Goal: Task Accomplishment & Management: Manage account settings

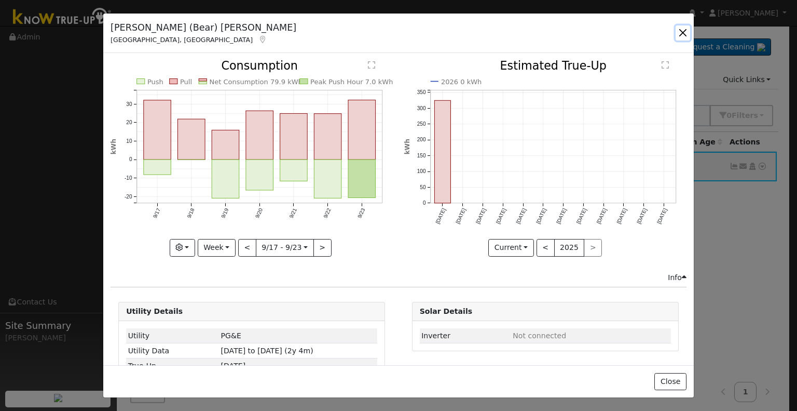
click at [680, 30] on button "button" at bounding box center [683, 32] width 15 height 15
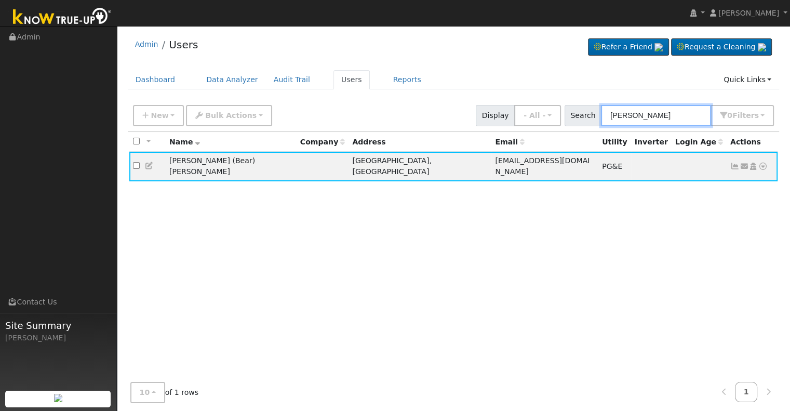
drag, startPoint x: 678, startPoint y: 112, endPoint x: 564, endPoint y: 97, distance: 115.1
click at [564, 97] on div "Admin Users Refer a Friend Request a Cleaning" at bounding box center [453, 223] width 662 height 384
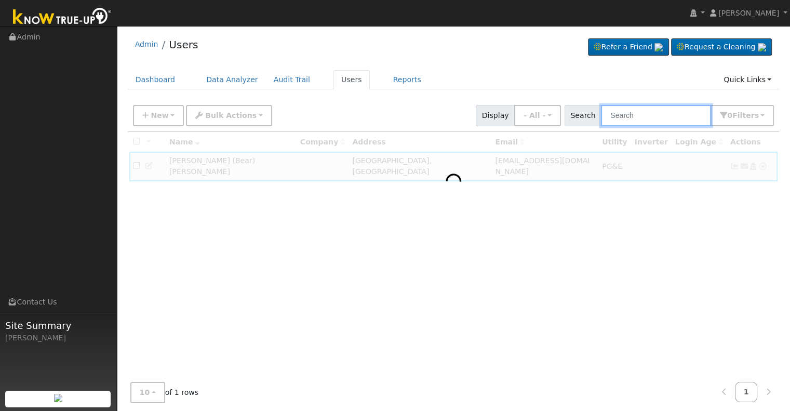
paste input "[PERSON_NAME]"
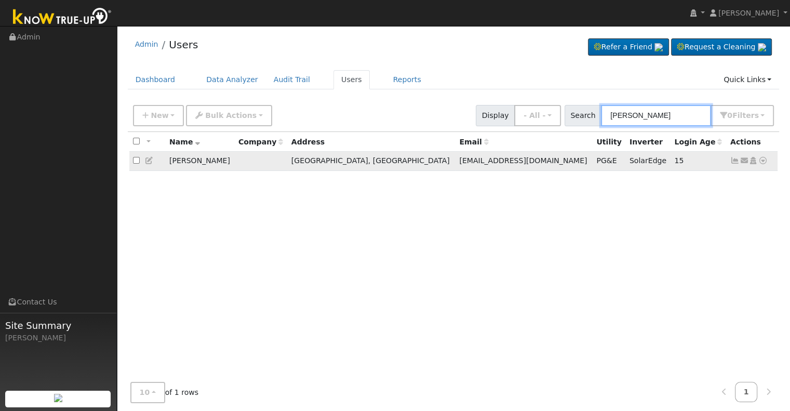
type input "[PERSON_NAME]"
click at [733, 161] on icon at bounding box center [734, 160] width 9 height 7
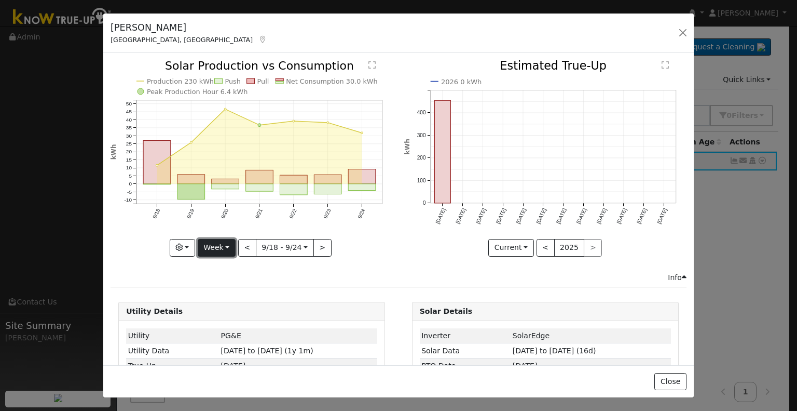
click at [225, 245] on button "Week" at bounding box center [217, 248] width 38 height 18
click at [237, 296] on link "Month" at bounding box center [234, 297] width 72 height 15
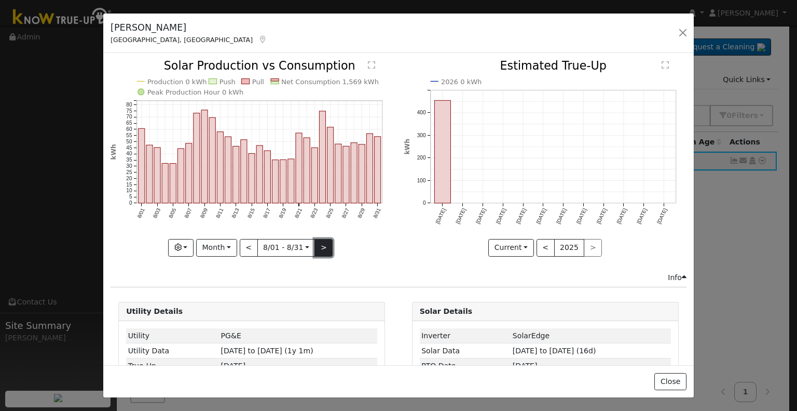
click at [319, 246] on button ">" at bounding box center [324, 248] width 18 height 18
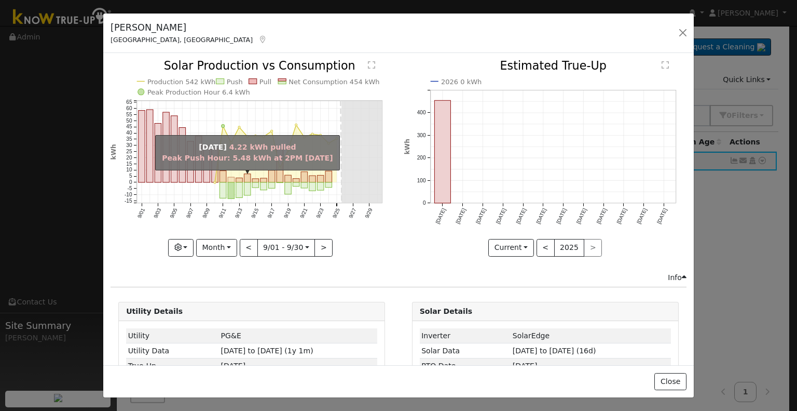
click at [228, 177] on rect "onclick=""" at bounding box center [231, 179] width 7 height 5
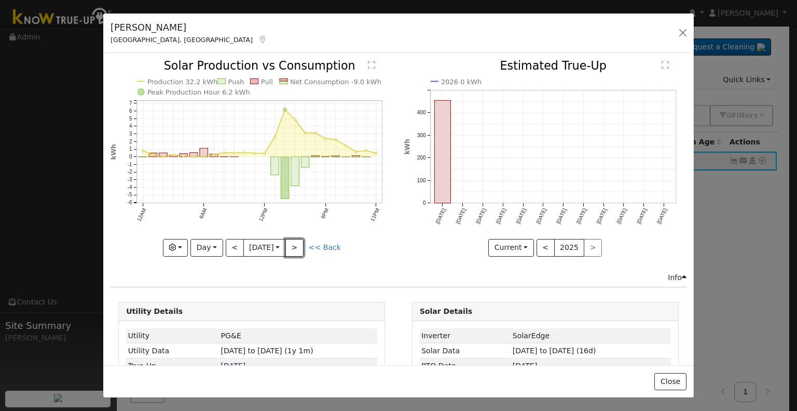
click at [290, 242] on button ">" at bounding box center [295, 248] width 18 height 18
type input "[DATE]"
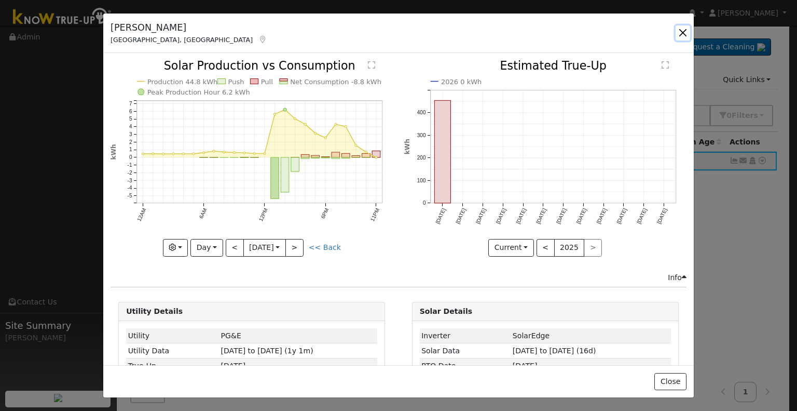
click at [681, 31] on button "button" at bounding box center [683, 32] width 15 height 15
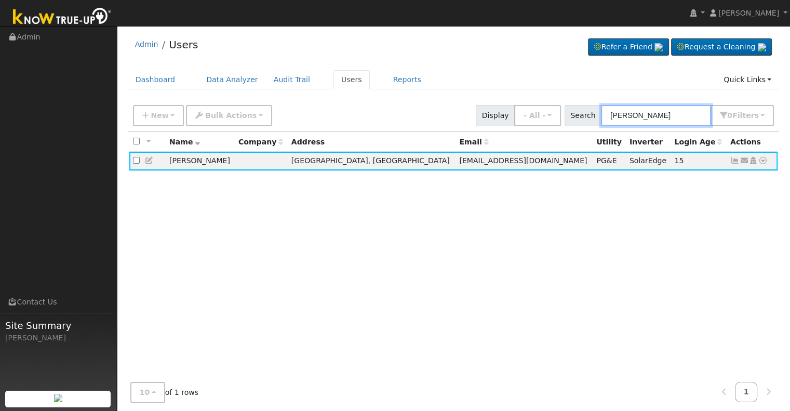
drag, startPoint x: 676, startPoint y: 116, endPoint x: 570, endPoint y: 104, distance: 107.6
click at [561, 112] on div "New Add User Quick Add Quick Connect Quick Convert Lead Bulk Actions Send Email…" at bounding box center [453, 113] width 645 height 25
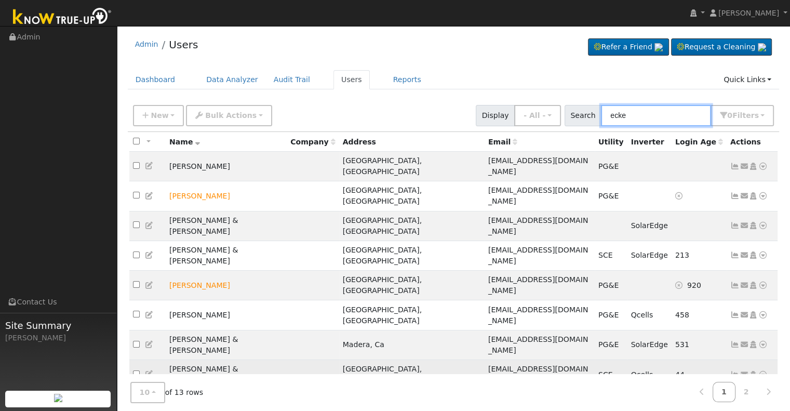
type input "ecke"
click at [734, 371] on icon at bounding box center [734, 374] width 9 height 7
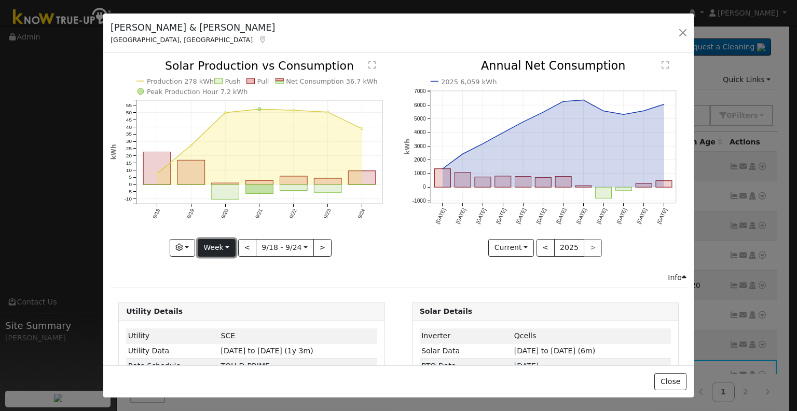
click at [230, 240] on button "Week" at bounding box center [217, 248] width 38 height 18
click at [234, 293] on link "Month" at bounding box center [234, 297] width 72 height 15
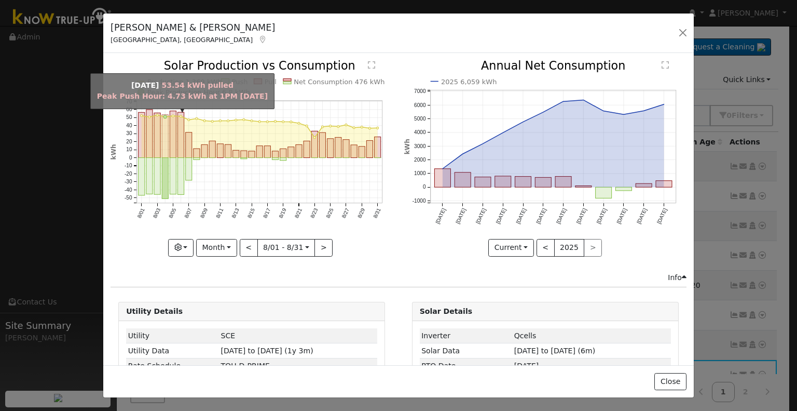
click at [165, 139] on rect "onclick=""" at bounding box center [165, 136] width 6 height 43
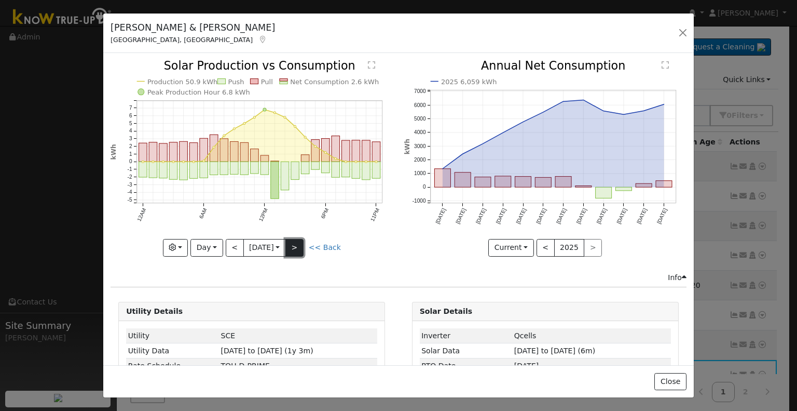
click at [301, 242] on button ">" at bounding box center [295, 248] width 18 height 18
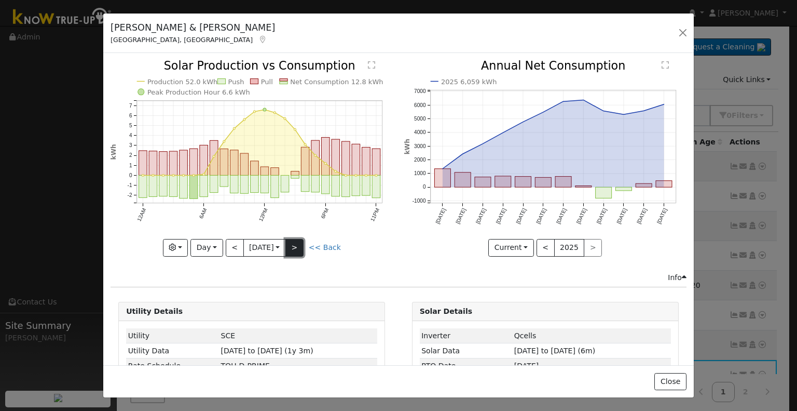
click at [301, 242] on button ">" at bounding box center [295, 248] width 18 height 18
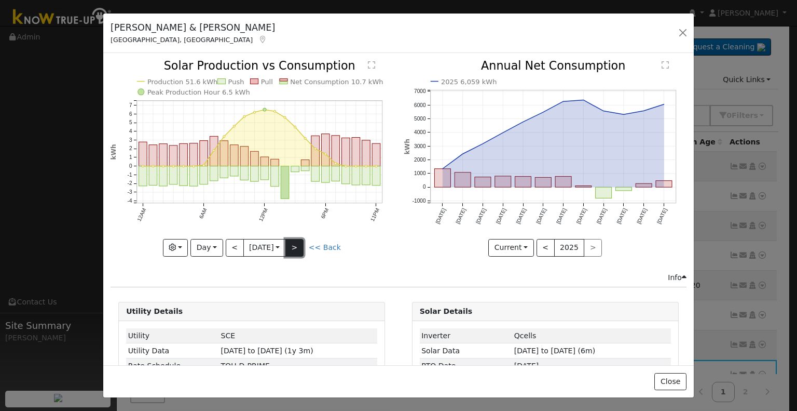
click at [301, 242] on button ">" at bounding box center [295, 248] width 18 height 18
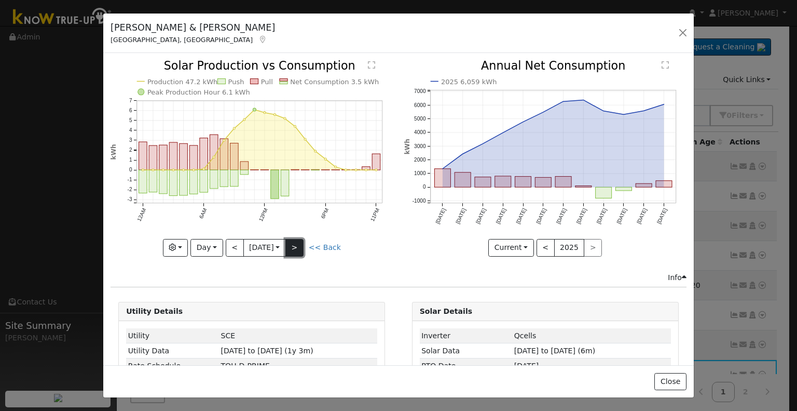
click at [301, 242] on button ">" at bounding box center [295, 248] width 18 height 18
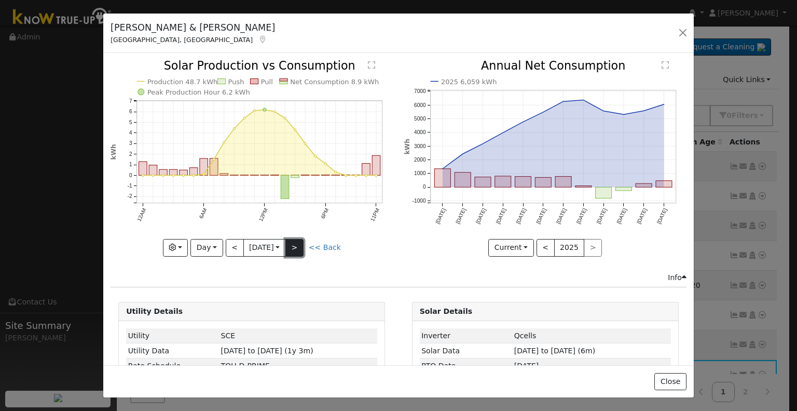
click at [301, 242] on button ">" at bounding box center [295, 248] width 18 height 18
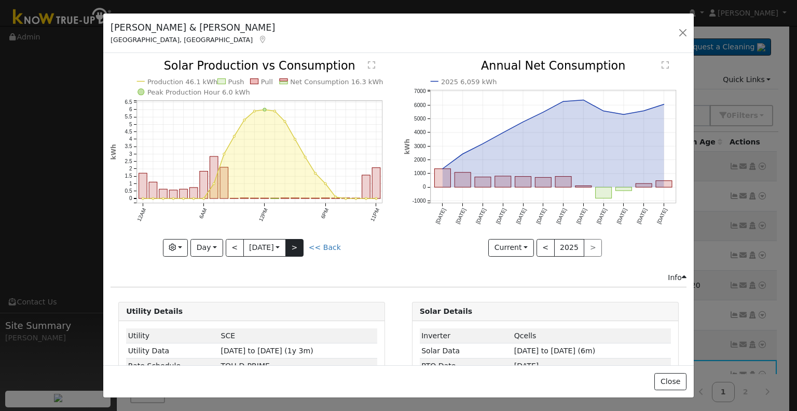
click at [301, 242] on div "Production 46.1 kWh Push Pull Net Consumption 16.3 kWh Peak Production Hour 6.0…" at bounding box center [252, 158] width 282 height 196
click at [291, 246] on button ">" at bounding box center [295, 248] width 18 height 18
type input "[DATE]"
click at [682, 27] on button "button" at bounding box center [683, 32] width 15 height 15
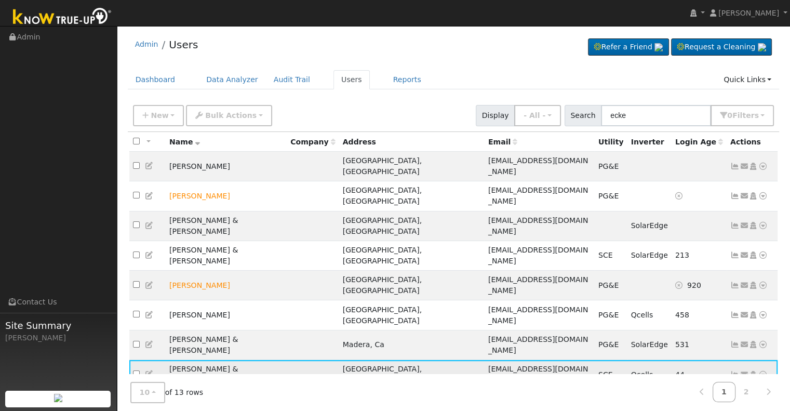
click at [735, 371] on icon at bounding box center [734, 374] width 9 height 7
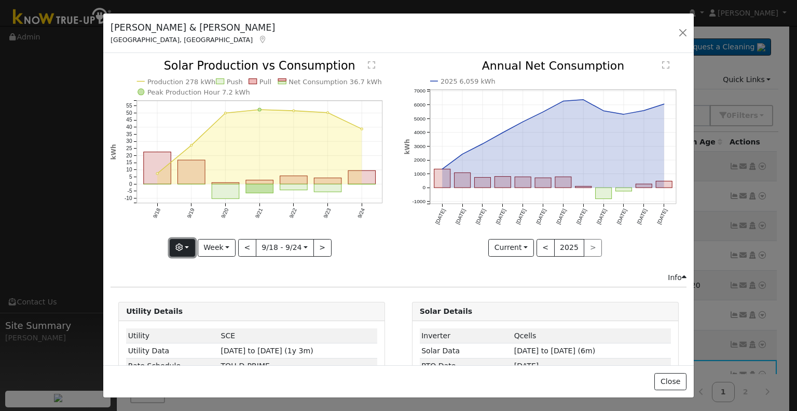
click at [181, 247] on icon "button" at bounding box center [178, 246] width 7 height 7
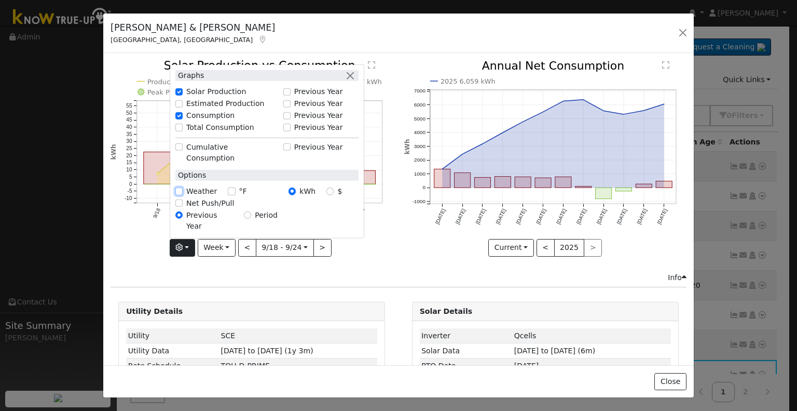
click at [180, 195] on input "Weather" at bounding box center [178, 190] width 7 height 7
checkbox input "true"
click at [182, 207] on input "Net Push/Pull" at bounding box center [178, 202] width 7 height 7
checkbox input "true"
click at [142, 232] on icon "Production 278 kWh Push Pull Net Consumption 36.7 kWh Peak Production Hour 7.2 …" at bounding box center [252, 157] width 282 height 195
